Goal: Information Seeking & Learning: Find specific fact

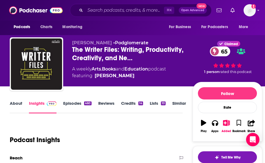
click at [12, 107] on link "About" at bounding box center [16, 106] width 13 height 13
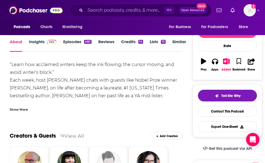
scroll to position [61, 0]
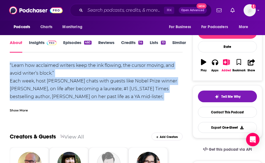
drag, startPoint x: 181, startPoint y: 98, endPoint x: 167, endPoint y: 60, distance: 40.6
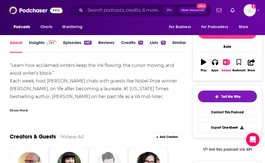
click at [26, 111] on div "Show More" at bounding box center [19, 109] width 18 height 5
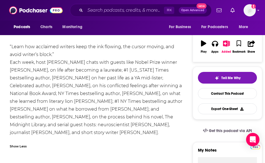
scroll to position [78, 0]
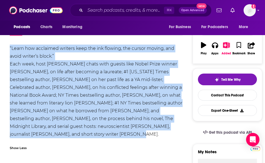
drag, startPoint x: 55, startPoint y: 134, endPoint x: 4, endPoint y: 47, distance: 100.9
copy div "“Learn how acclaimed writers keep the ink flowing, the cursor moving, and avoid…"
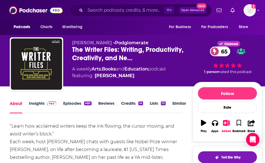
click at [28, 104] on div "About" at bounding box center [19, 106] width 19 height 13
click at [31, 105] on link "Insights" at bounding box center [43, 106] width 28 height 13
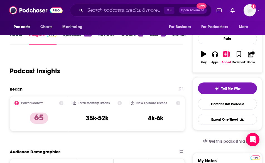
scroll to position [71, 0]
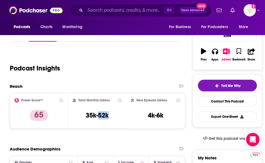
drag, startPoint x: 100, startPoint y: 115, endPoint x: 110, endPoint y: 115, distance: 10.0
click at [110, 115] on div "Total Monthly Listens 35k-52k" at bounding box center [98, 111] width 50 height 26
copy h3 "52k"
